Goal: Task Accomplishment & Management: Use online tool/utility

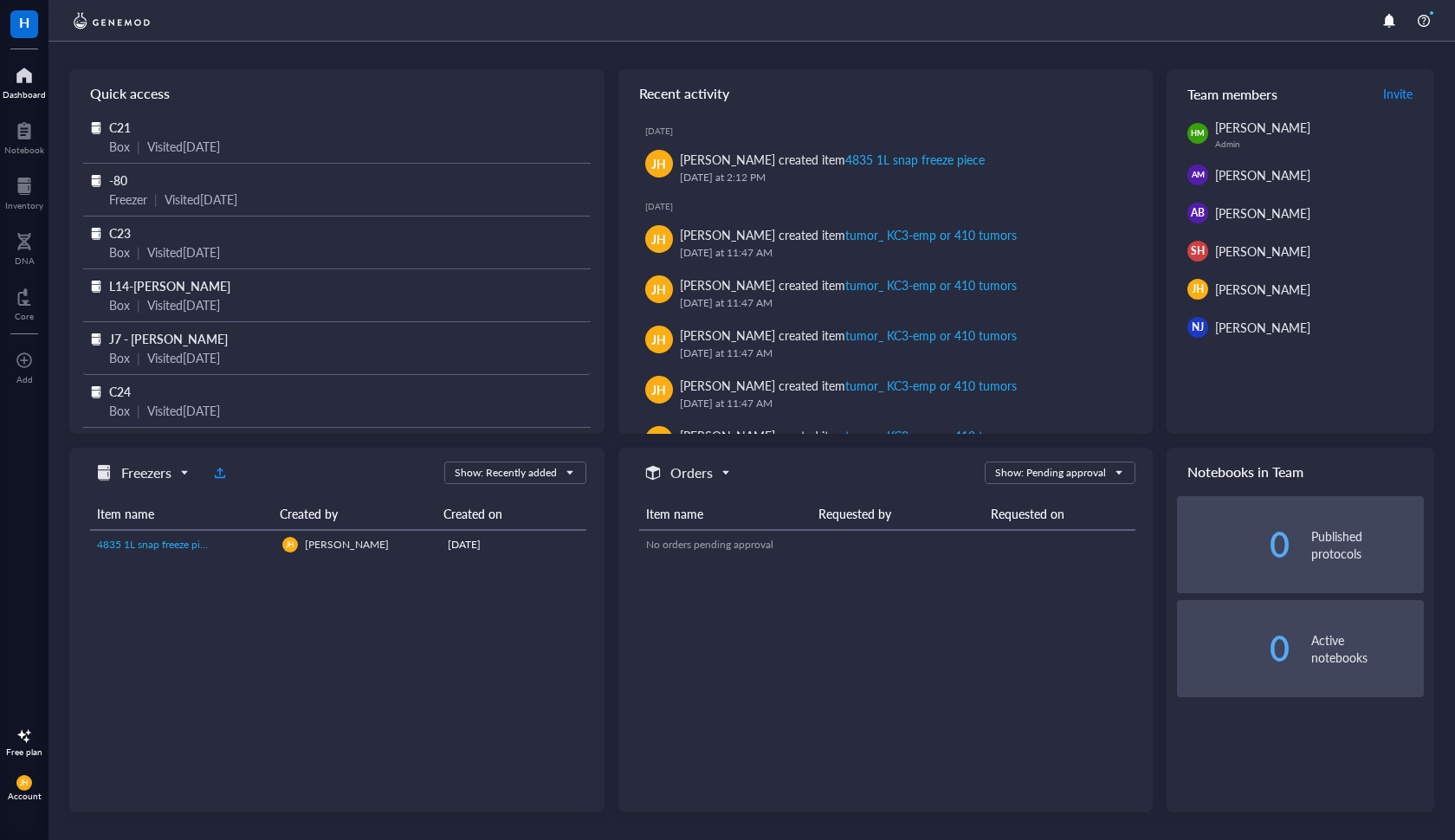
scroll to position [3, 0]
click at [152, 335] on span "J7 - [PERSON_NAME]" at bounding box center [168, 338] width 119 height 18
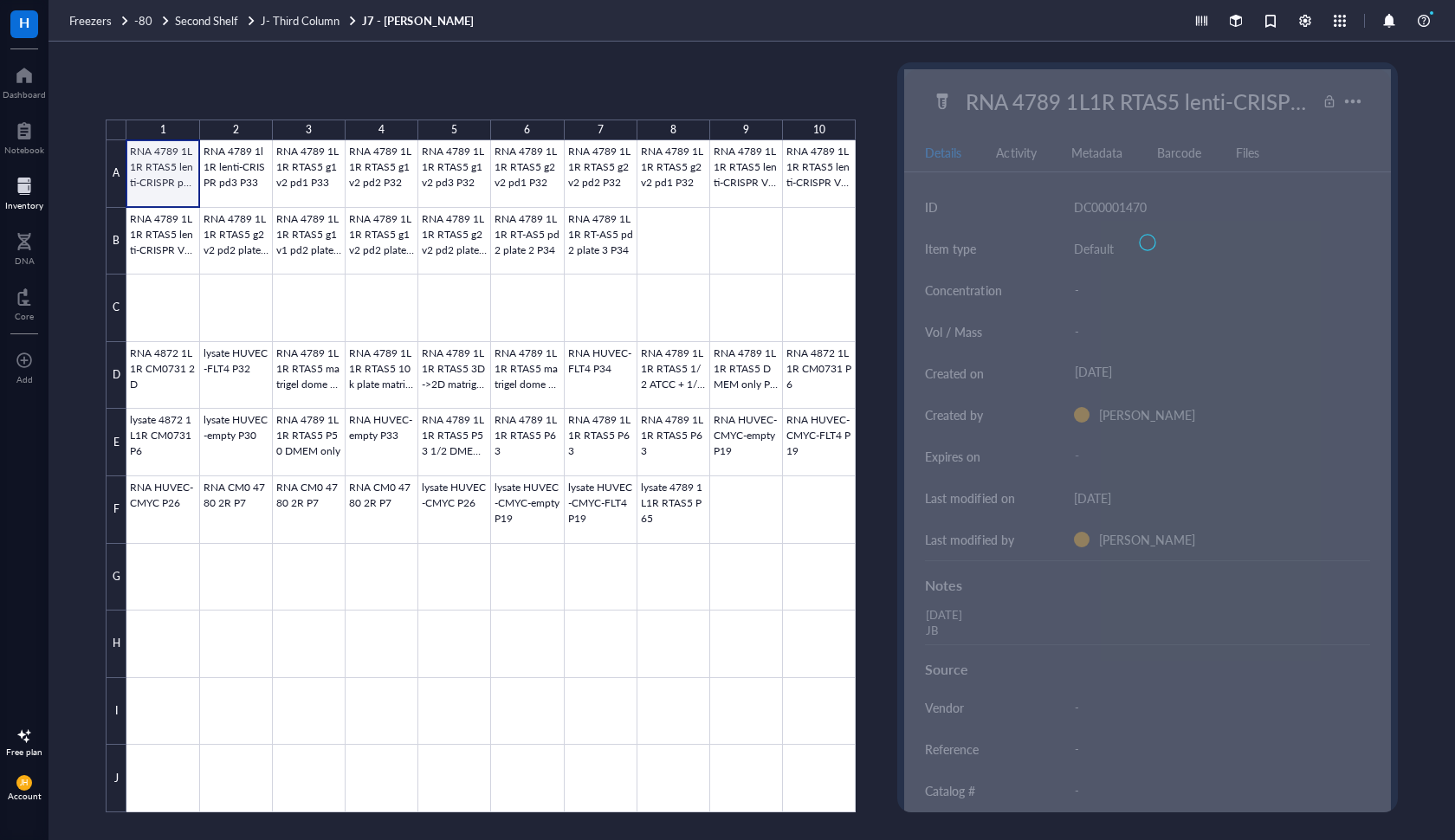
click at [156, 176] on div at bounding box center [490, 476] width 729 height 672
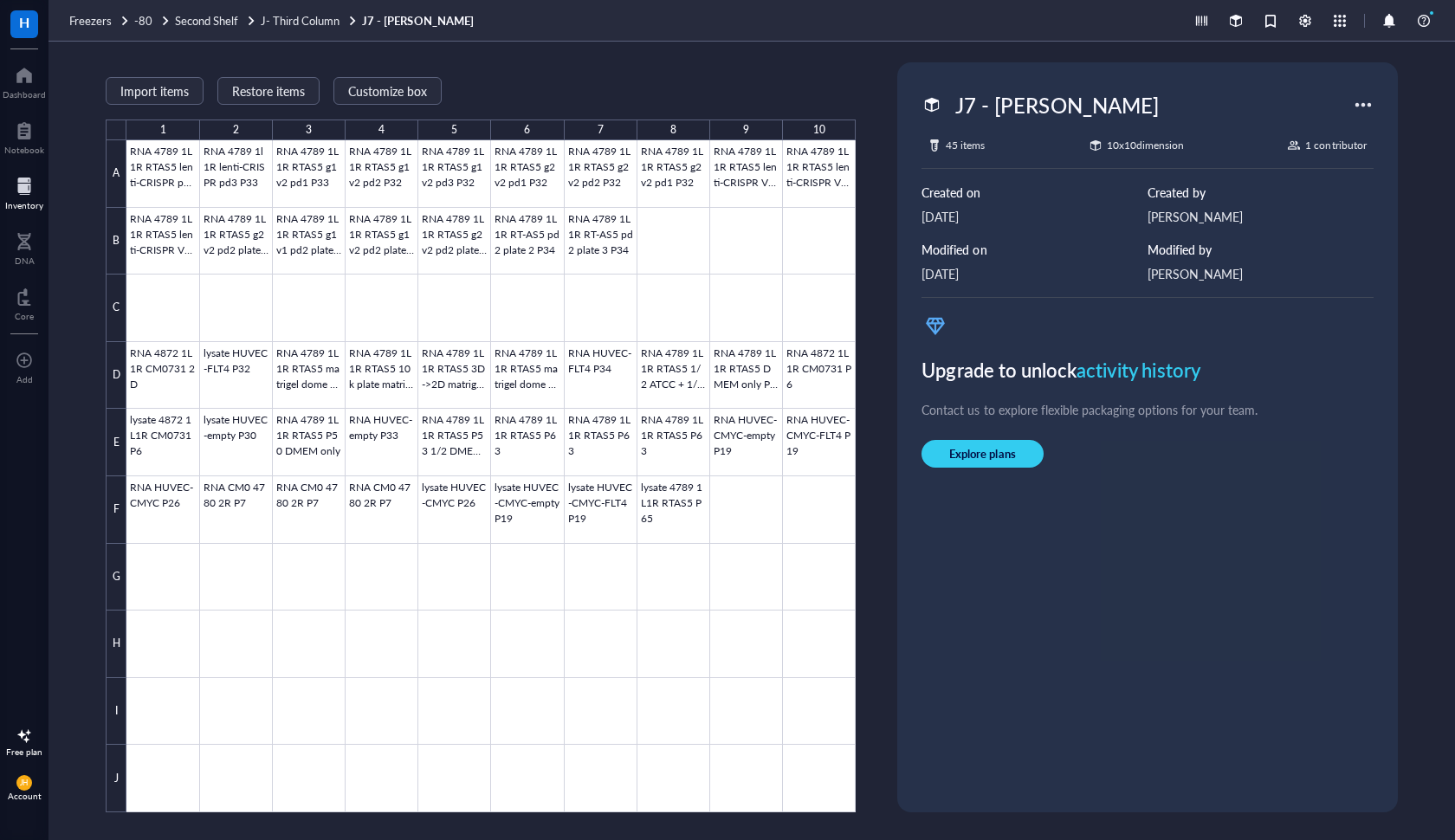
click at [1354, 109] on div at bounding box center [1362, 104] width 27 height 27
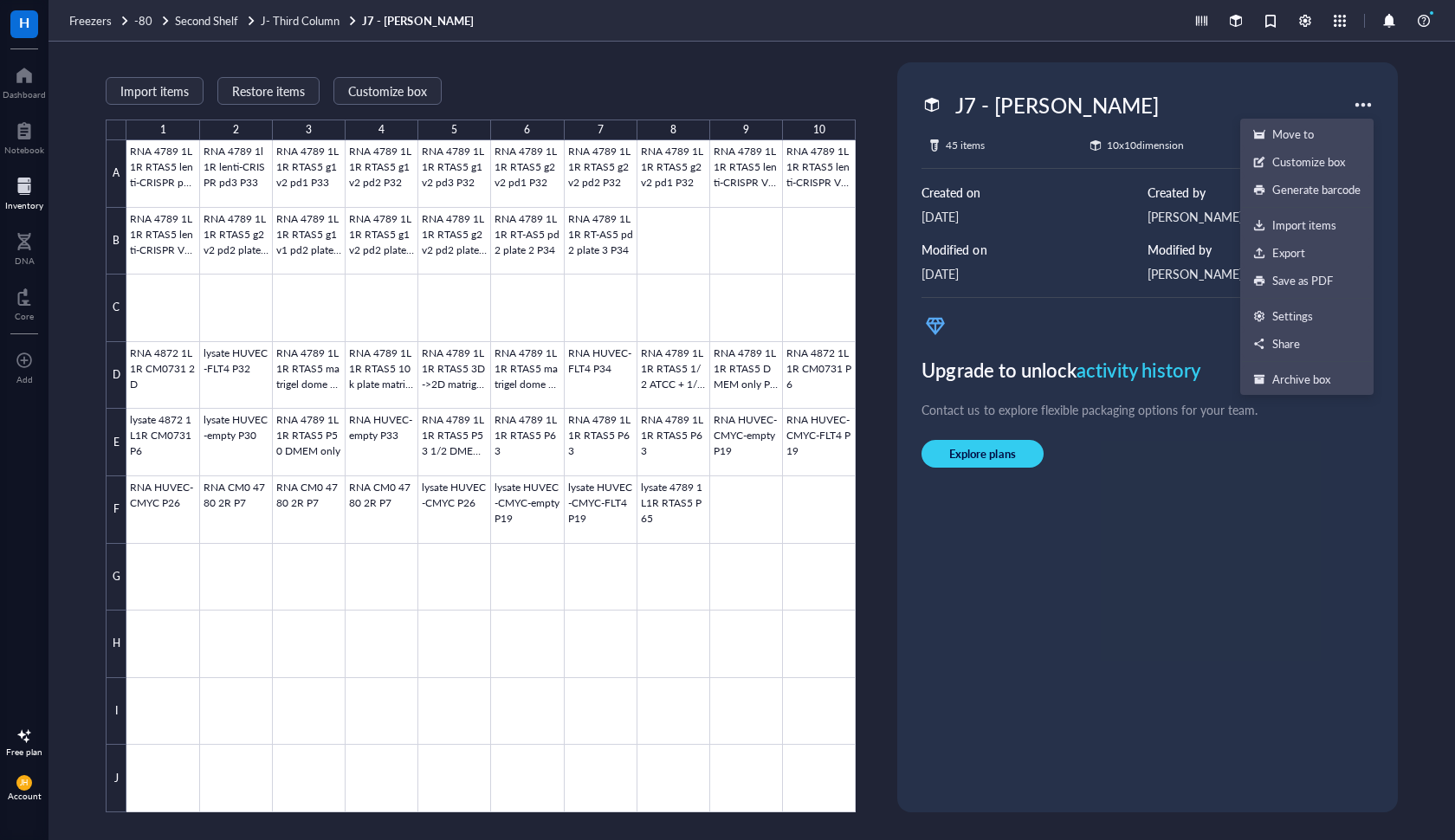
click at [1256, 523] on div "J7 - [PERSON_NAME] 45 items 10 x 10 dimension 1 contributor Created on [DATE] C…" at bounding box center [1146, 437] width 486 height 736
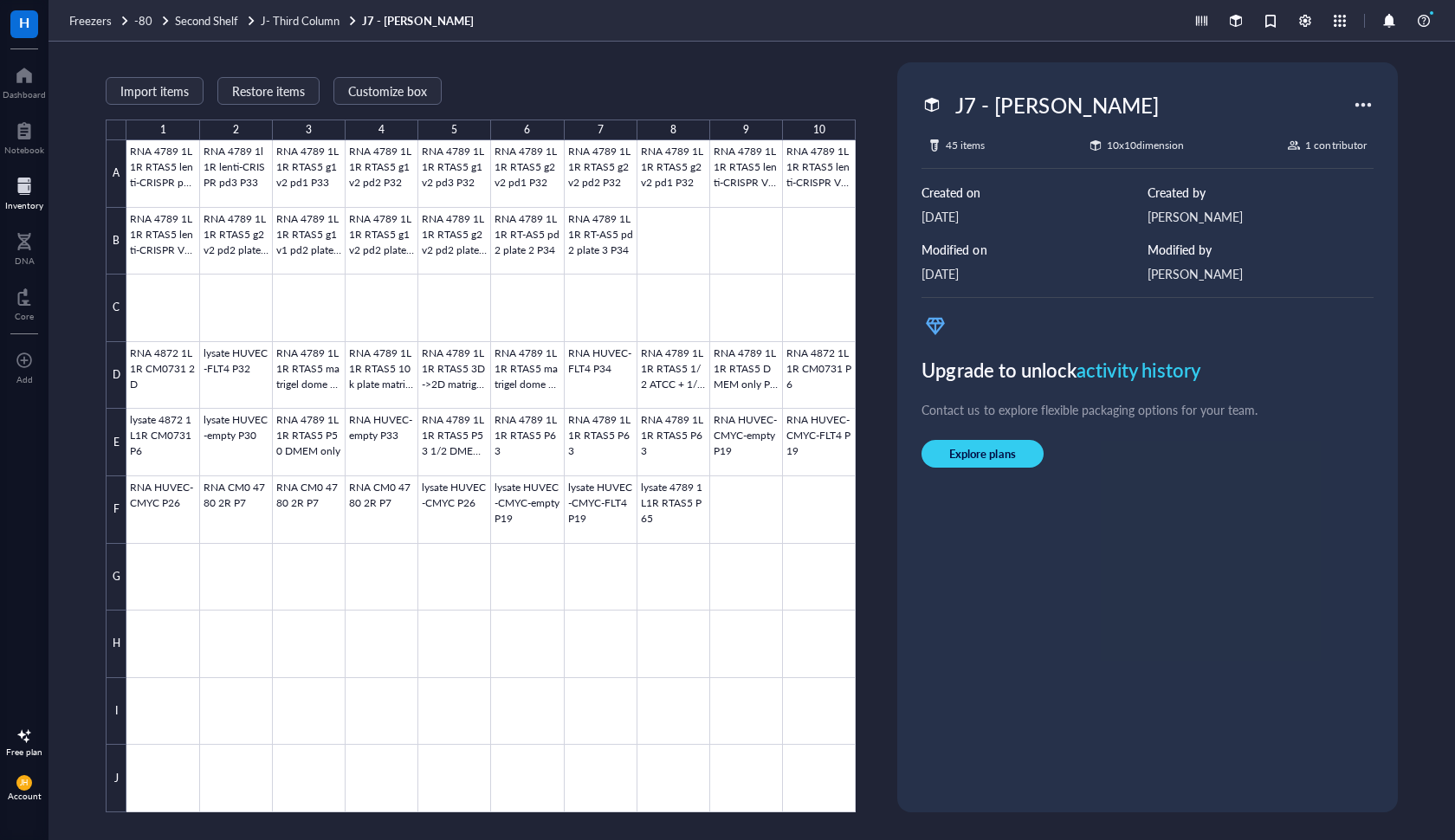
click at [1369, 100] on div at bounding box center [1362, 104] width 27 height 27
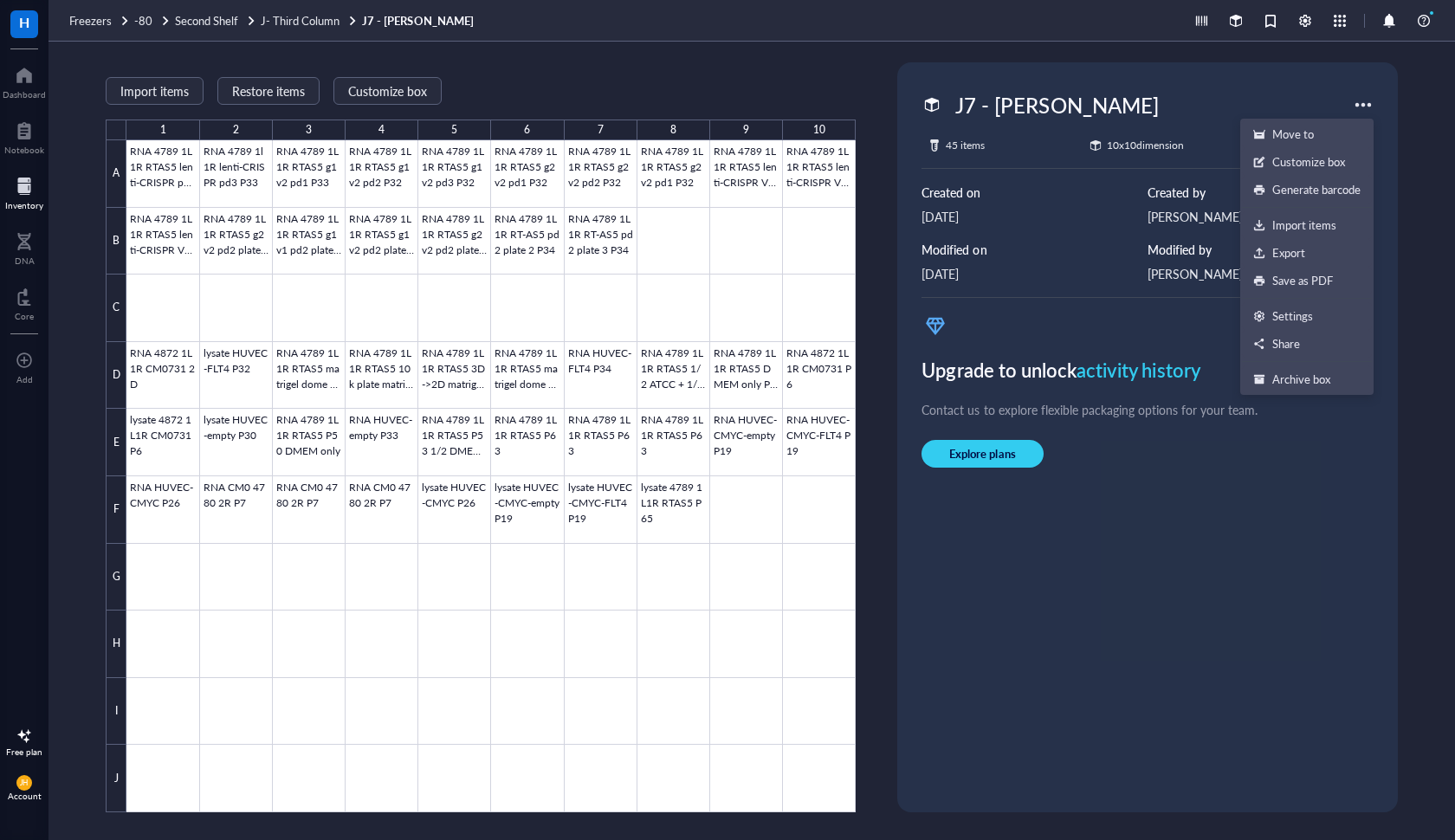
click at [1211, 521] on div "J7 - [PERSON_NAME] 45 items 10 x 10 dimension 1 contributor Created on [DATE] C…" at bounding box center [1146, 437] width 486 height 736
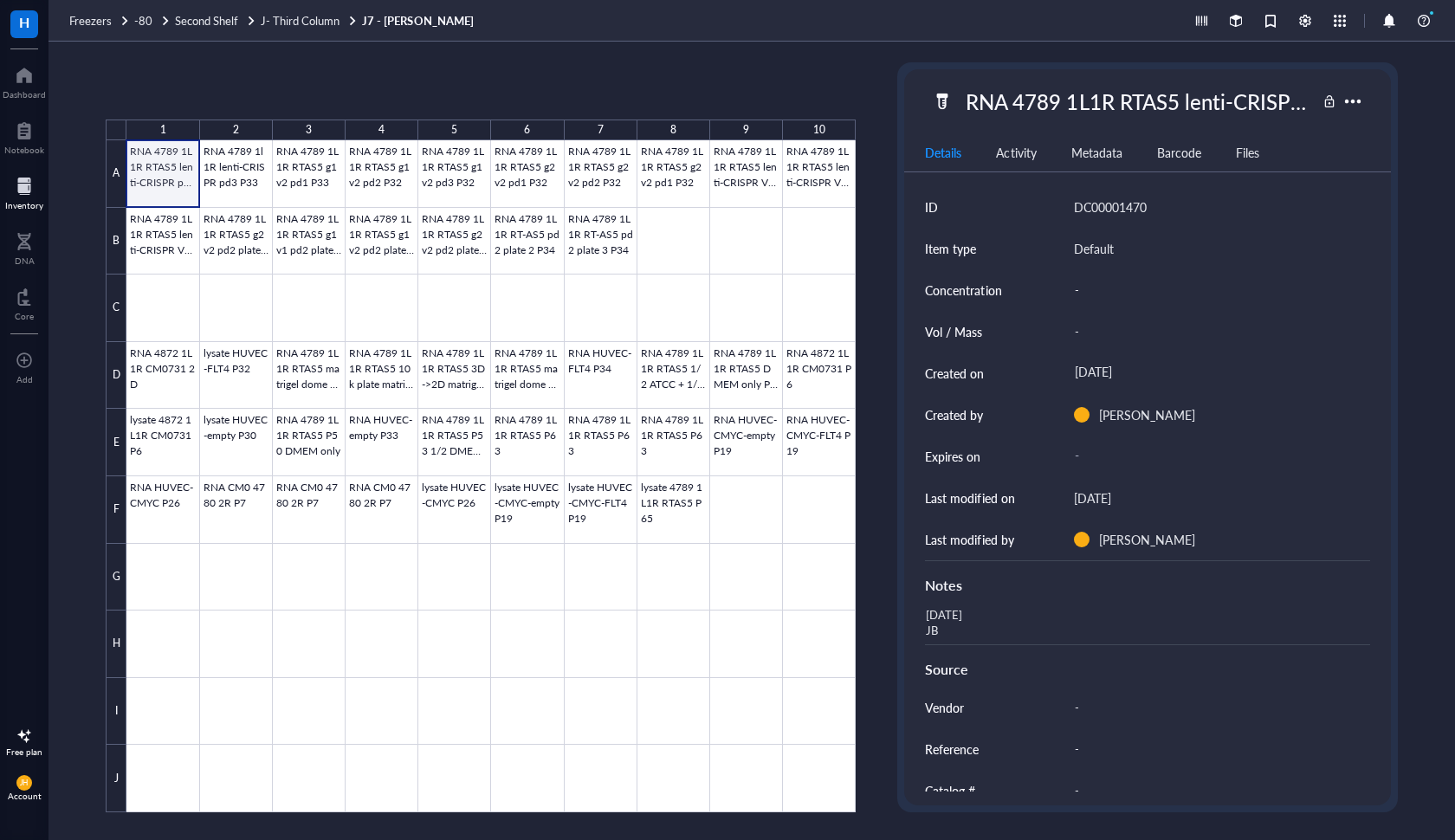
click at [177, 163] on div at bounding box center [490, 476] width 729 height 672
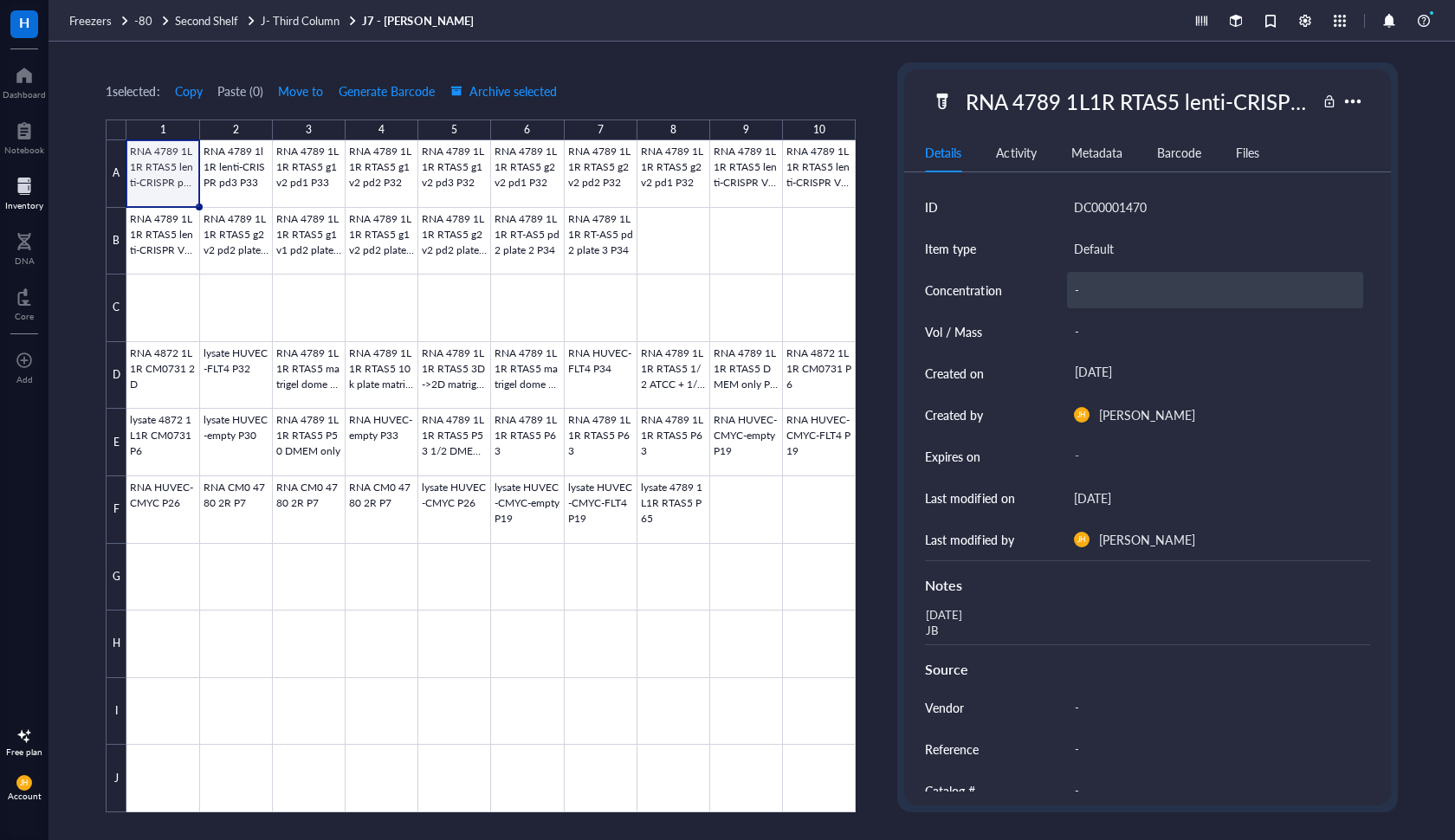
click at [1106, 289] on div "-" at bounding box center [1214, 289] width 295 height 36
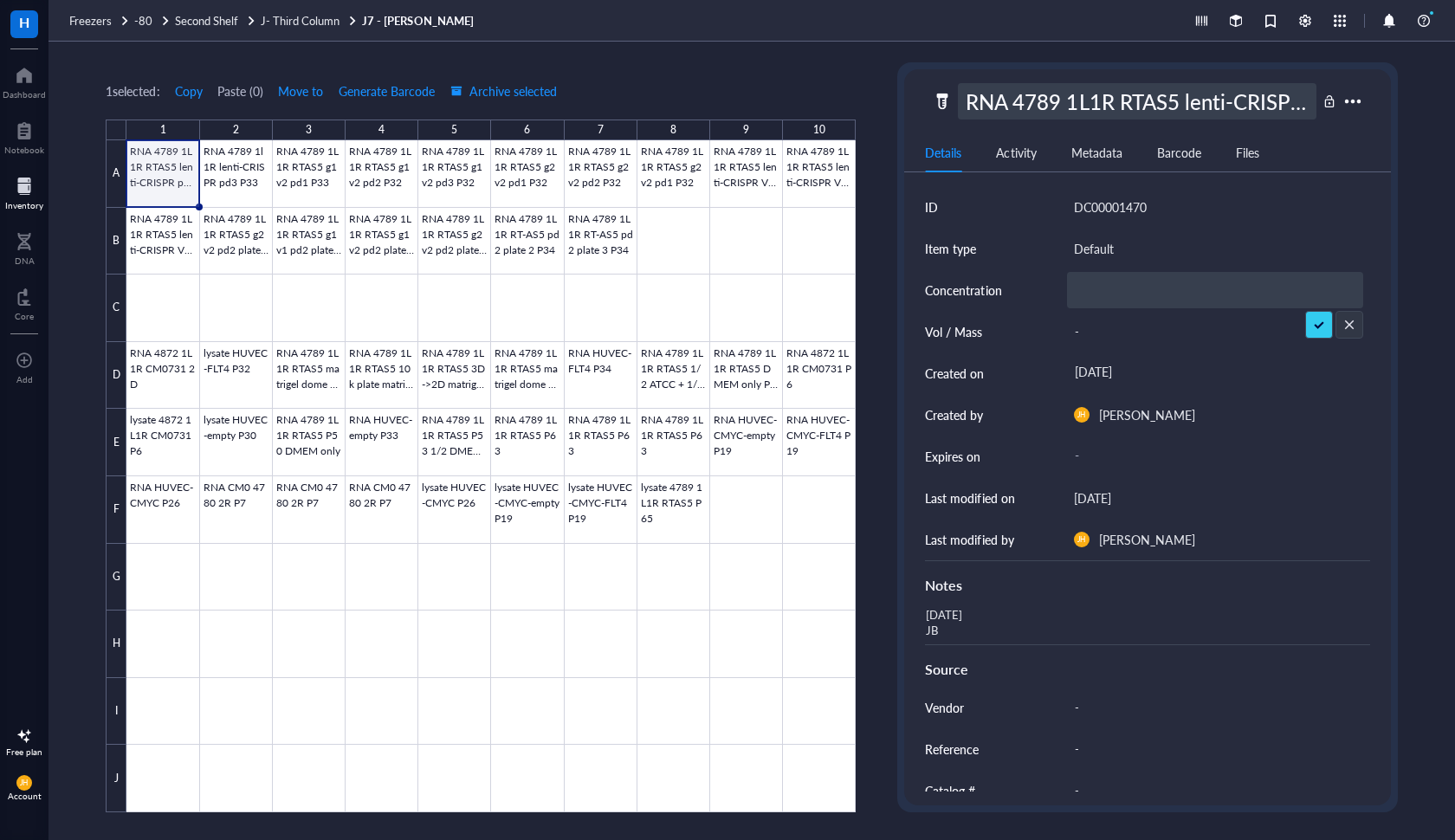
click at [1064, 98] on div "RNA 4789 1L1R RTAS5 lenti-CRISPR pd2 P33" at bounding box center [1137, 100] width 358 height 36
click at [801, 88] on div "1 selected: Copy Paste ( 0 ) Move to Generate Barcode Archive selected" at bounding box center [481, 91] width 750 height 16
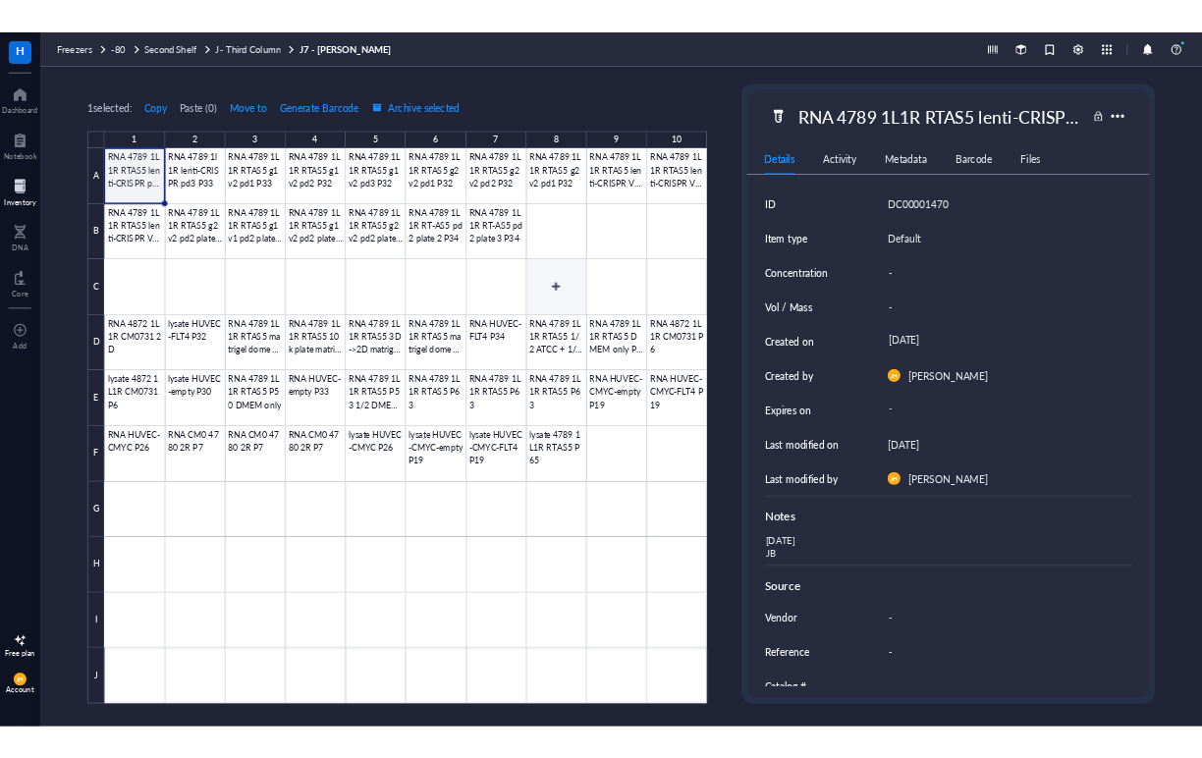
scroll to position [0, 0]
